Goal: Browse casually: Explore the website without a specific task or goal

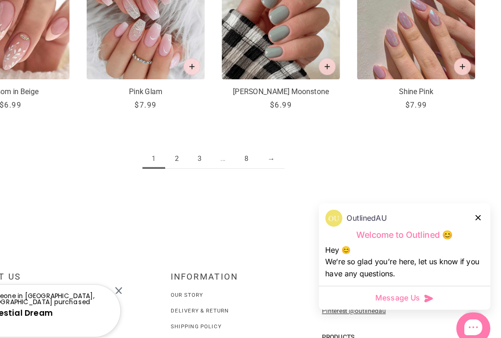
scroll to position [920, 1]
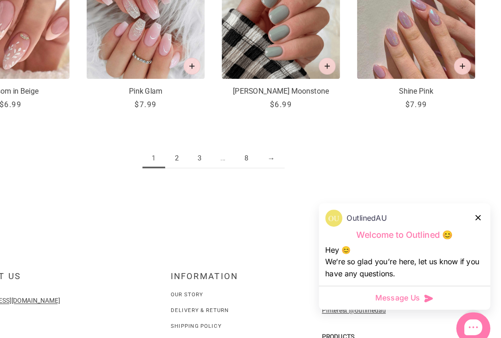
click at [209, 158] on link "2" at bounding box center [219, 166] width 20 height 17
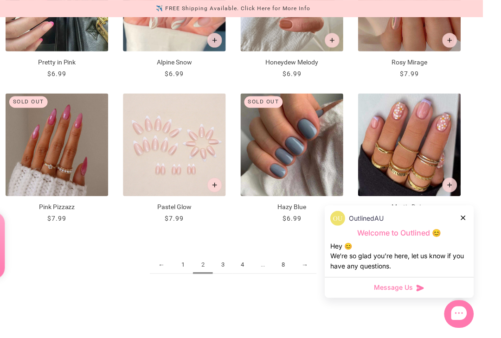
scroll to position [852, 1]
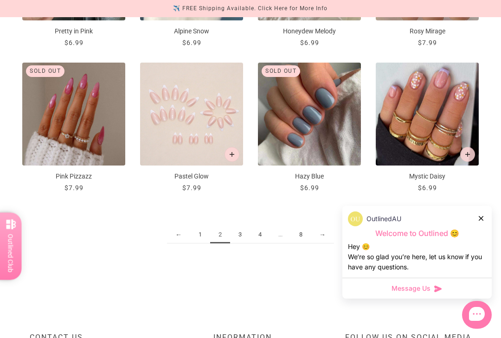
click at [239, 234] on link "3" at bounding box center [240, 234] width 20 height 17
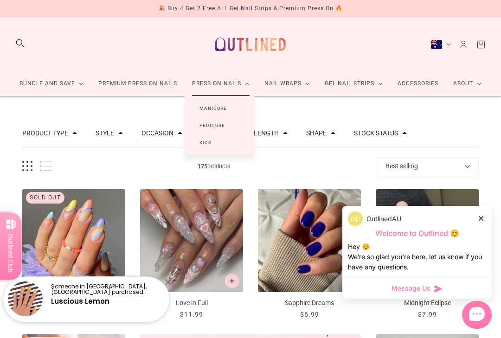
click at [241, 85] on link "Press On Nails" at bounding box center [220, 83] width 72 height 25
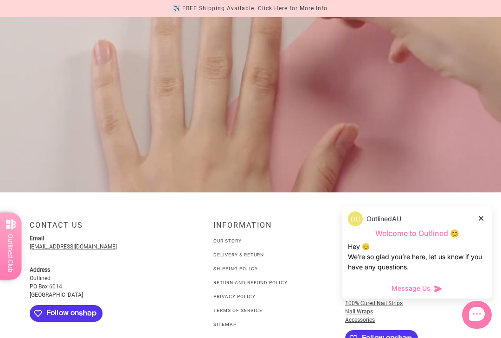
scroll to position [792, 0]
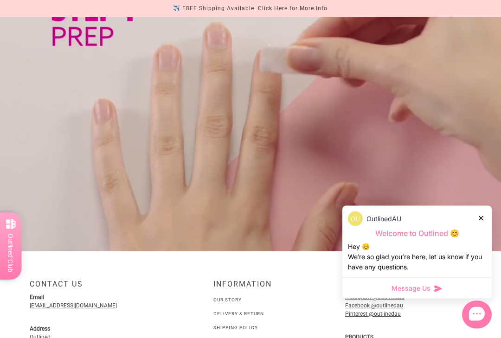
click at [250, 108] on div at bounding box center [250, 111] width 44 height 44
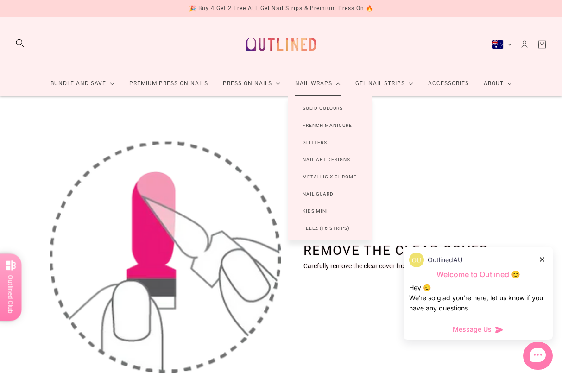
click at [314, 159] on link "Nail Art Designs" at bounding box center [326, 159] width 77 height 17
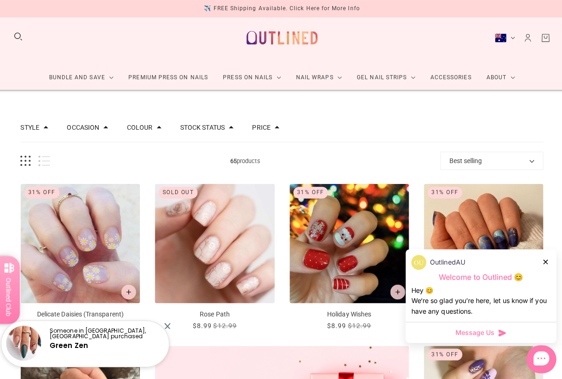
scroll to position [7, 0]
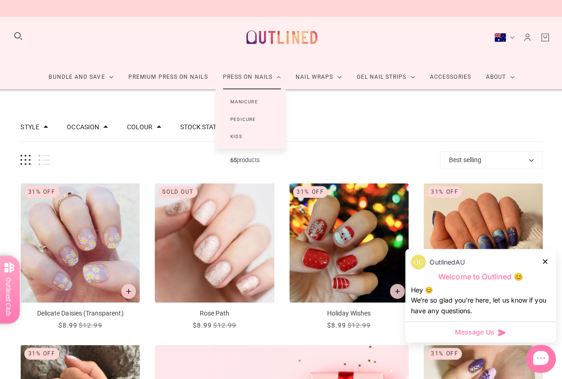
click at [251, 73] on link "Press On Nails" at bounding box center [251, 76] width 72 height 25
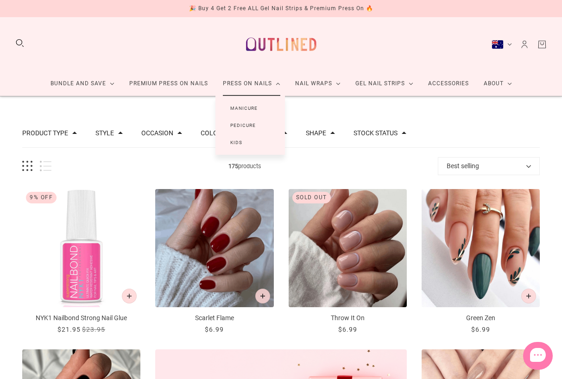
click at [234, 80] on link "Press On Nails" at bounding box center [251, 83] width 72 height 25
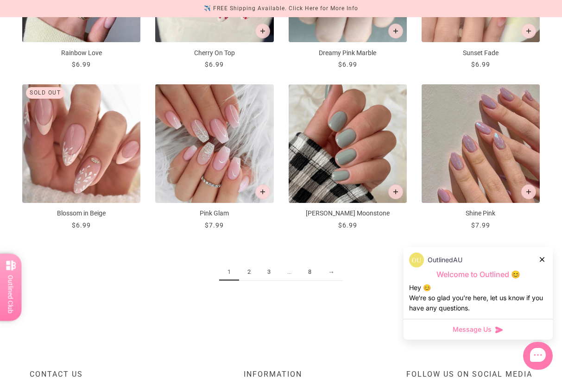
scroll to position [912, 0]
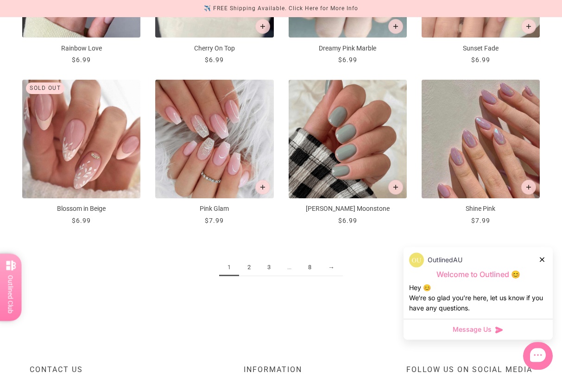
click at [248, 266] on link "2" at bounding box center [249, 267] width 20 height 17
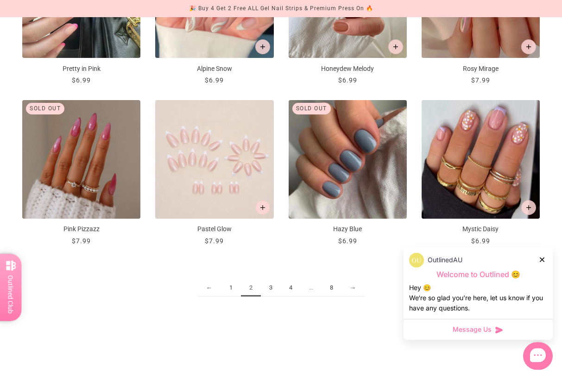
scroll to position [891, 0]
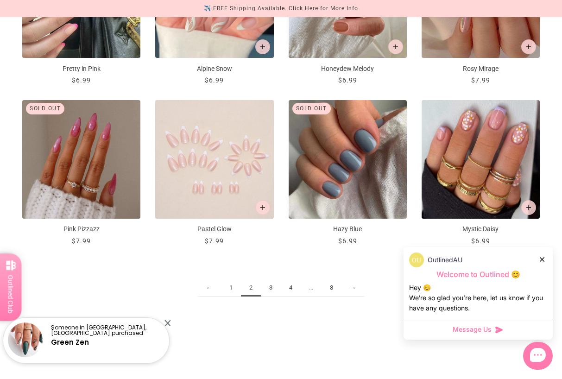
click at [271, 288] on link "3" at bounding box center [271, 287] width 20 height 17
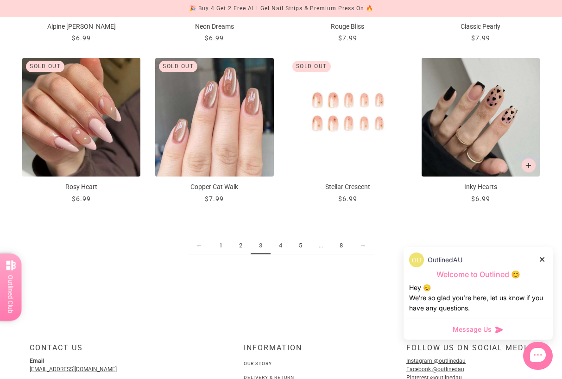
scroll to position [935, 0]
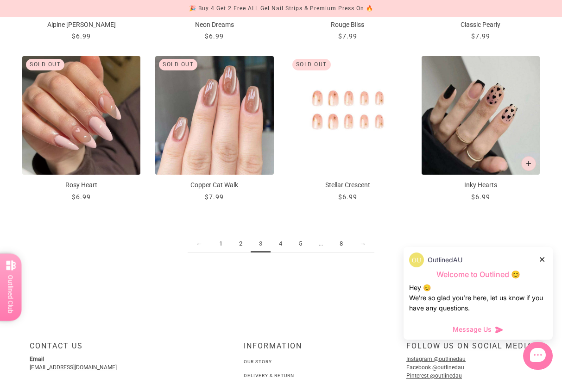
click at [276, 245] on link "4" at bounding box center [281, 243] width 20 height 17
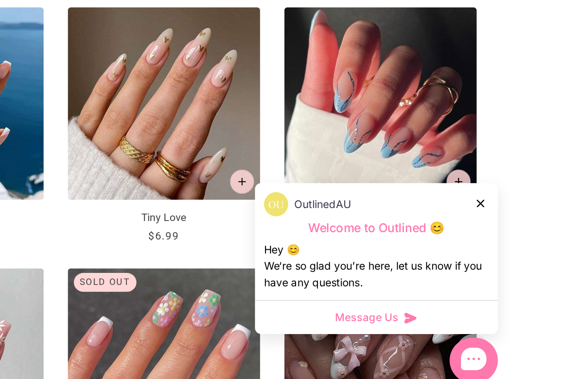
scroll to position [532, 0]
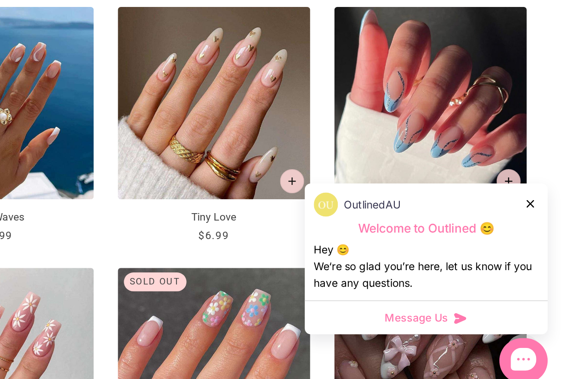
click at [540, 257] on icon at bounding box center [542, 259] width 5 height 5
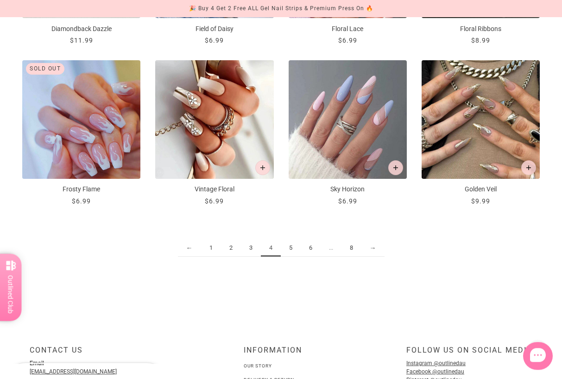
scroll to position [931, 0]
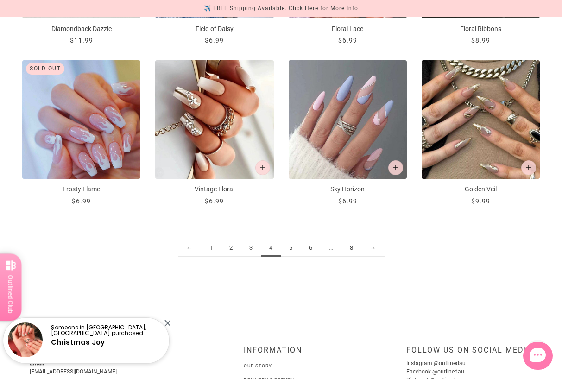
click at [292, 249] on link "5" at bounding box center [291, 248] width 20 height 17
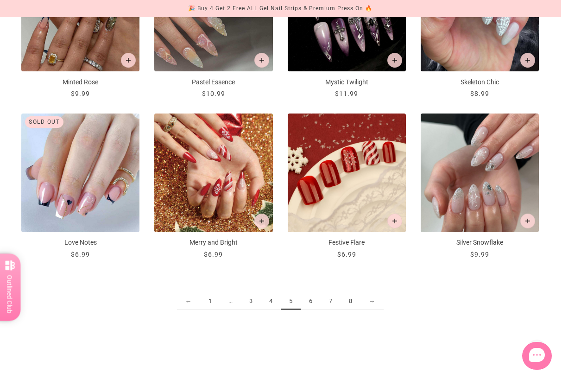
scroll to position [926, 0]
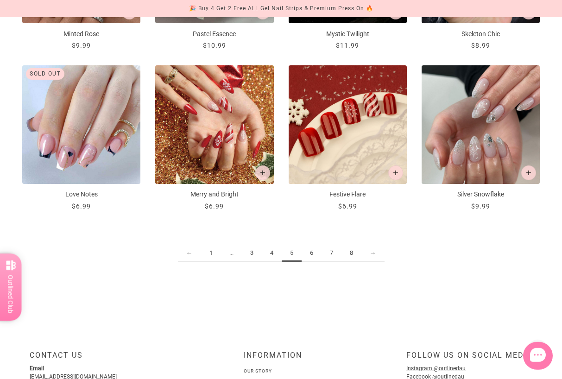
click at [306, 251] on link "6" at bounding box center [312, 253] width 20 height 17
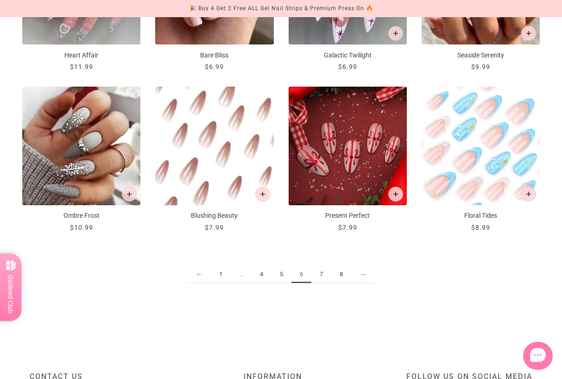
scroll to position [905, 0]
click at [322, 273] on link "7" at bounding box center [321, 274] width 20 height 17
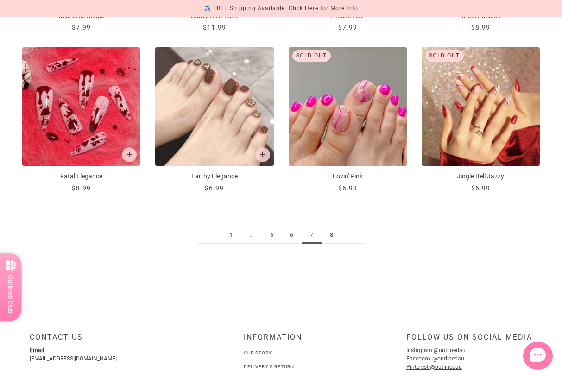
scroll to position [945, 0]
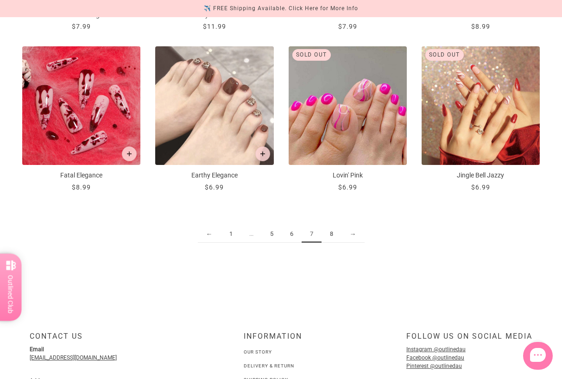
click at [334, 236] on link "8" at bounding box center [332, 234] width 20 height 17
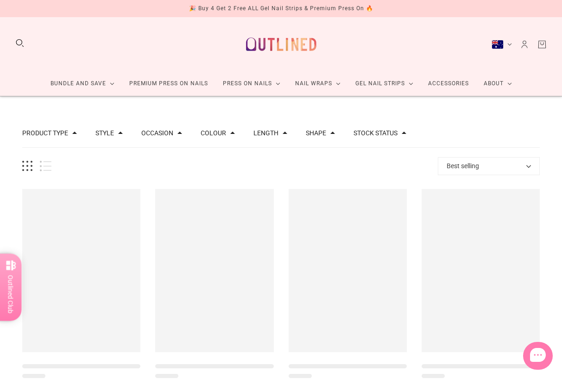
scroll to position [279, 0]
